Goal: Task Accomplishment & Management: Manage account settings

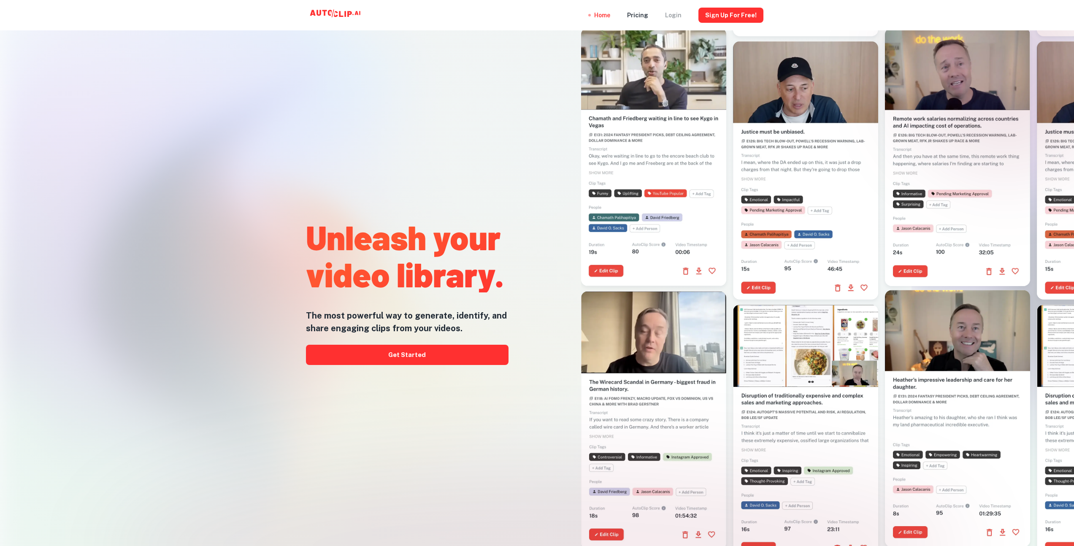
click at [674, 18] on div "Login" at bounding box center [673, 15] width 16 height 30
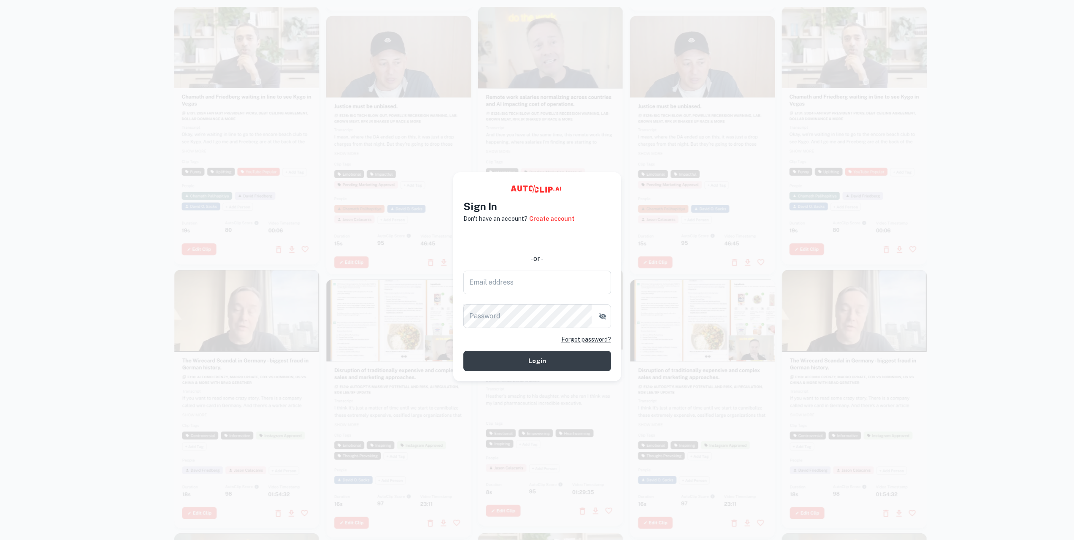
type input "[EMAIL_ADDRESS][DOMAIN_NAME]"
click at [561, 363] on button "Login" at bounding box center [537, 361] width 148 height 20
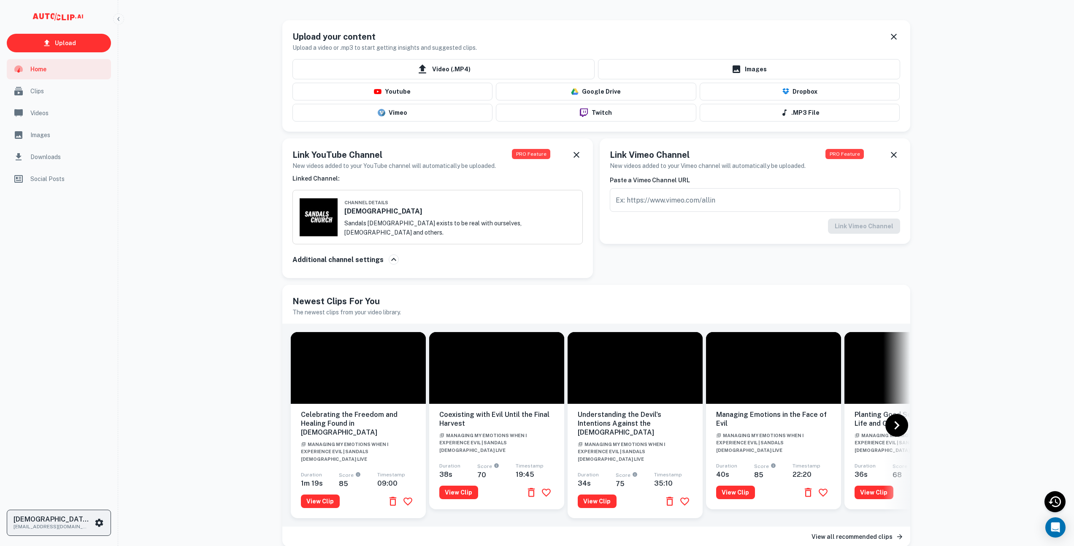
click at [102, 525] on icon "scrollable content" at bounding box center [99, 523] width 8 height 8
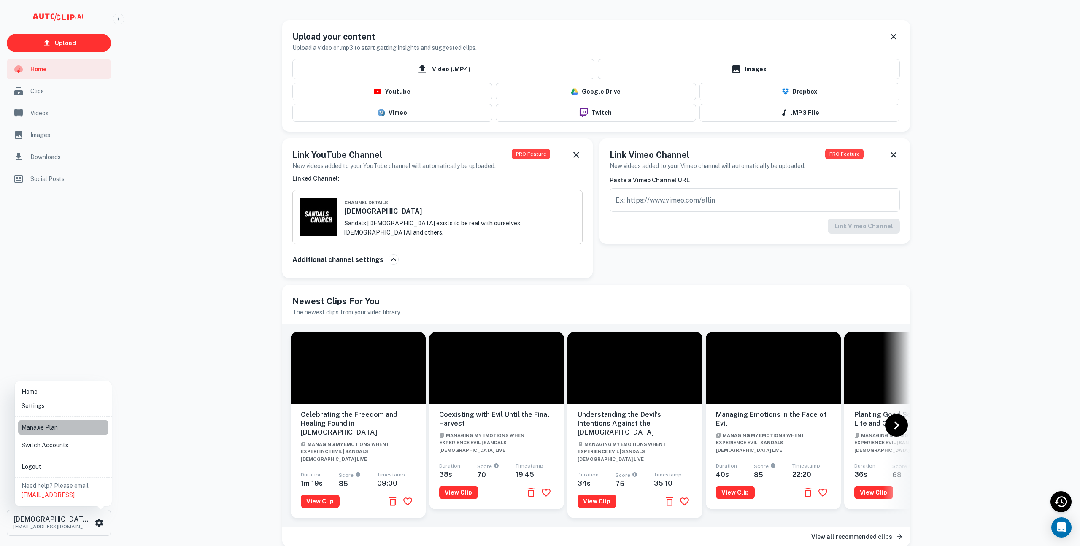
click at [34, 424] on li "Manage Plan" at bounding box center [63, 427] width 90 height 14
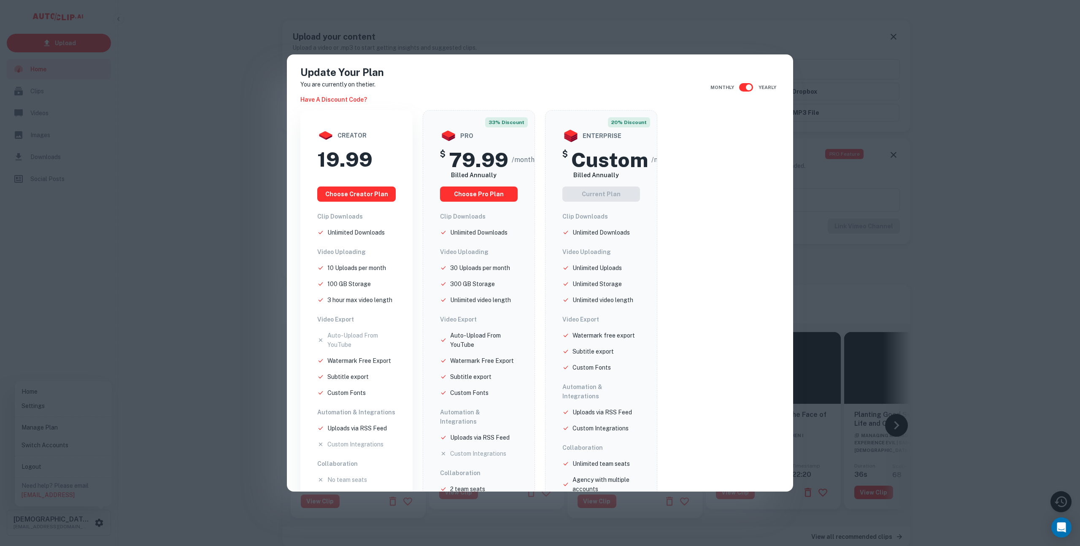
click at [170, 296] on div "Update Your Plan You are currently on the tier. Have a discount code? Monthly Y…" at bounding box center [540, 273] width 1080 height 546
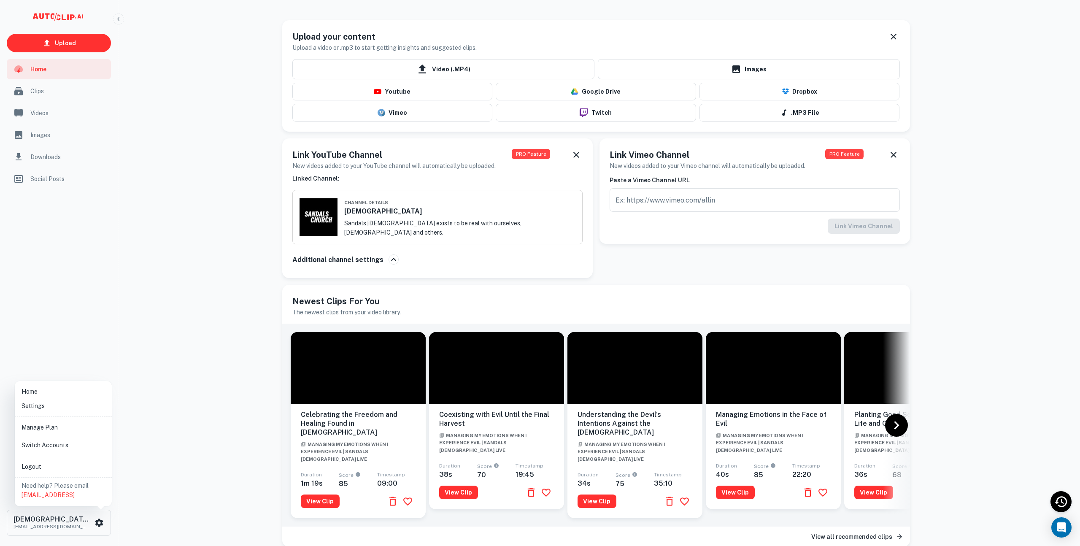
click at [47, 411] on li "Settings" at bounding box center [63, 406] width 90 height 14
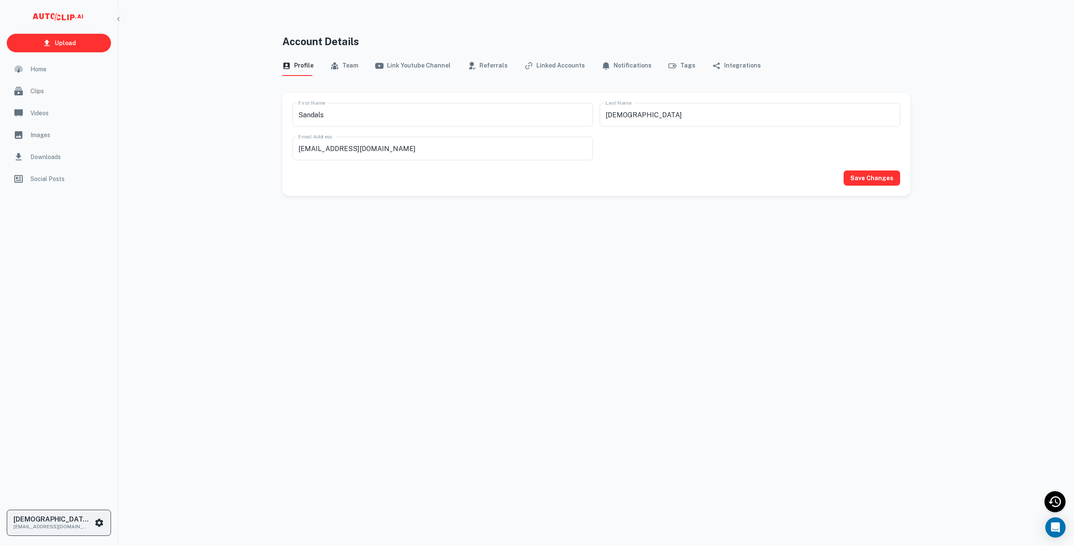
click at [51, 514] on button "Sandals Church [EMAIL_ADDRESS][DOMAIN_NAME]" at bounding box center [59, 523] width 104 height 26
click at [57, 425] on li "Manage Plan" at bounding box center [63, 427] width 90 height 14
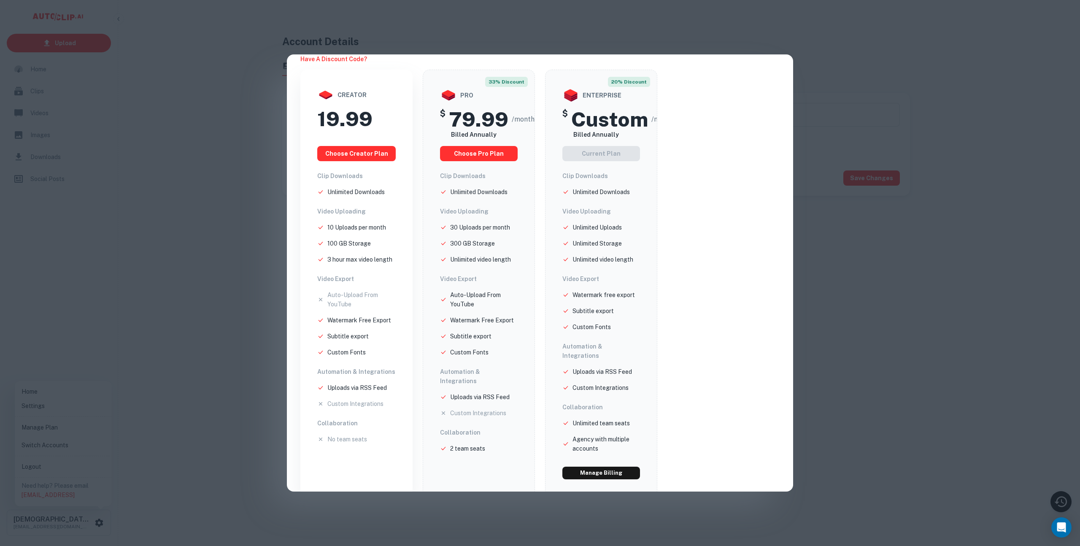
scroll to position [43, 0]
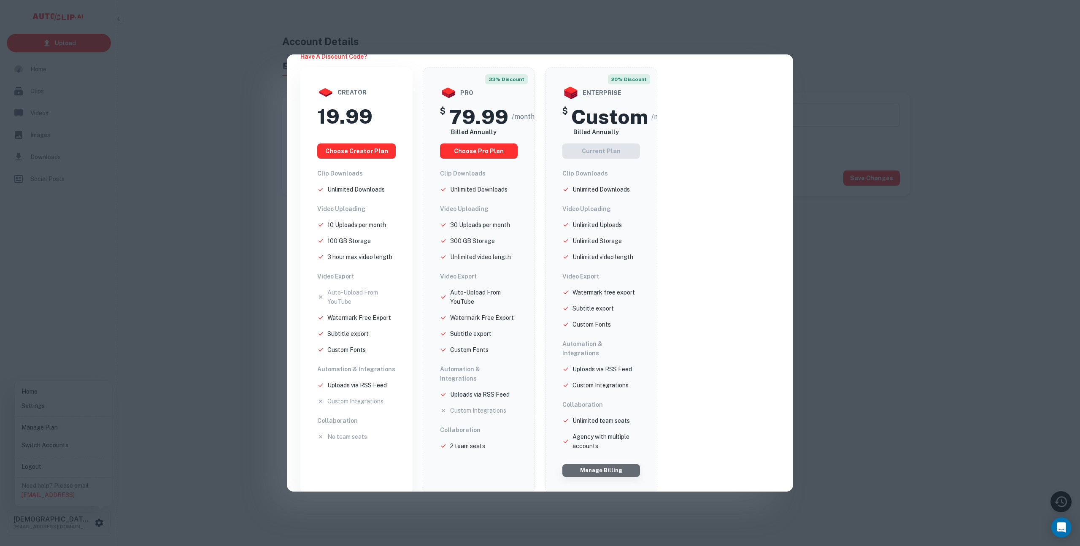
click at [627, 466] on button "Manage Billing" at bounding box center [602, 470] width 78 height 13
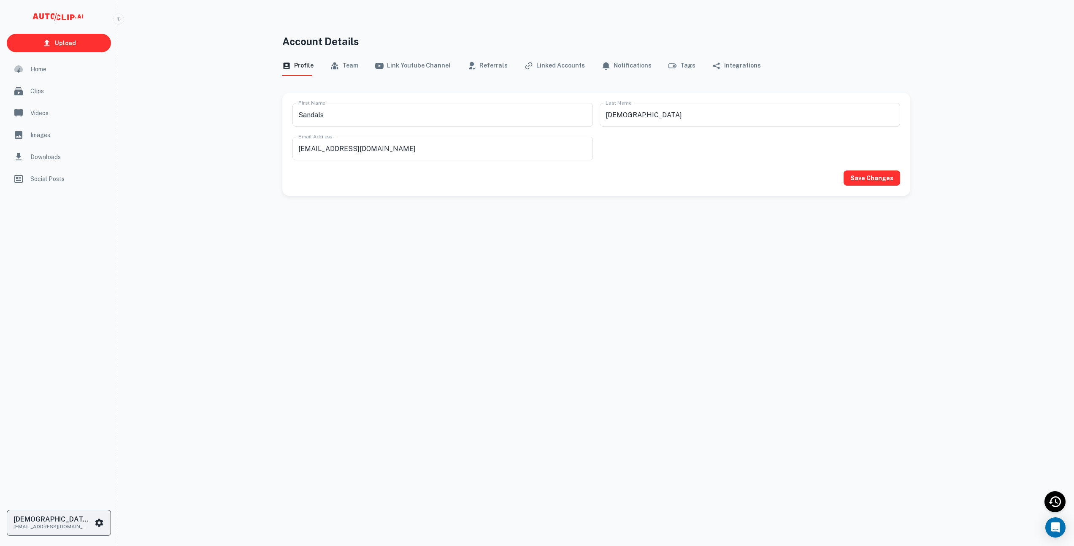
click at [107, 520] on button "Sandals Church [EMAIL_ADDRESS][DOMAIN_NAME]" at bounding box center [59, 523] width 104 height 26
click at [50, 433] on li "Manage Plan" at bounding box center [63, 427] width 90 height 14
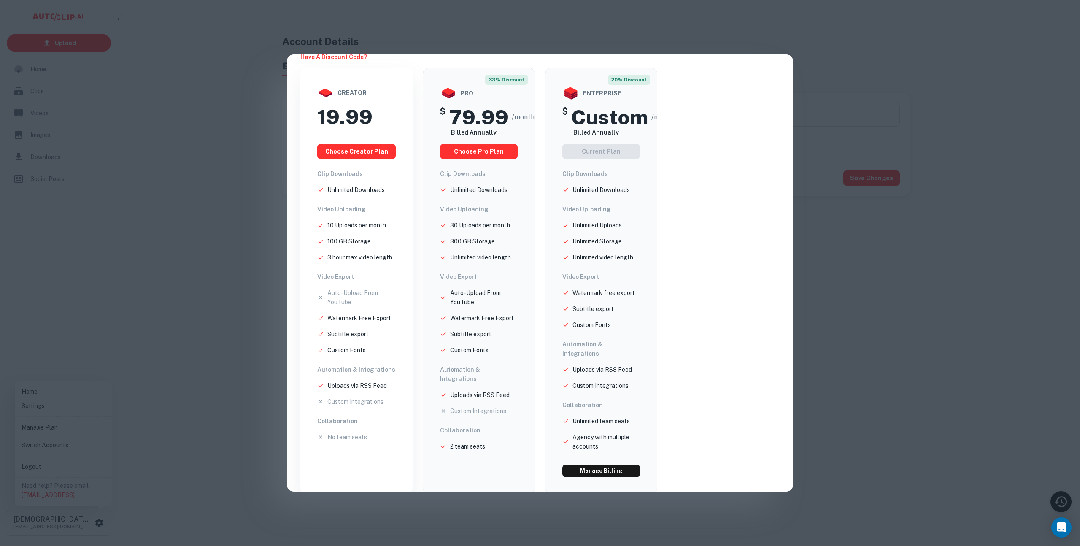
scroll to position [43, 0]
click at [593, 464] on button "Manage Billing" at bounding box center [602, 470] width 78 height 13
